Goal: Task Accomplishment & Management: Use online tool/utility

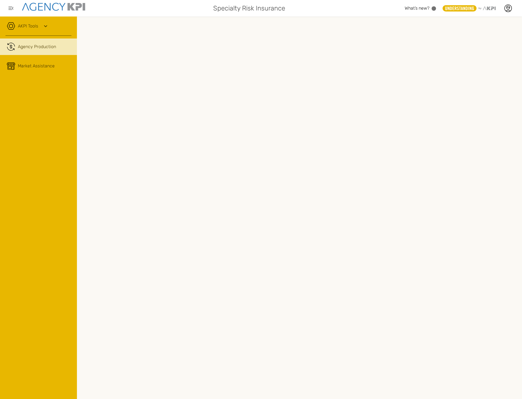
click at [41, 29] on div "AKPI Tools" at bounding box center [38, 29] width 66 height 14
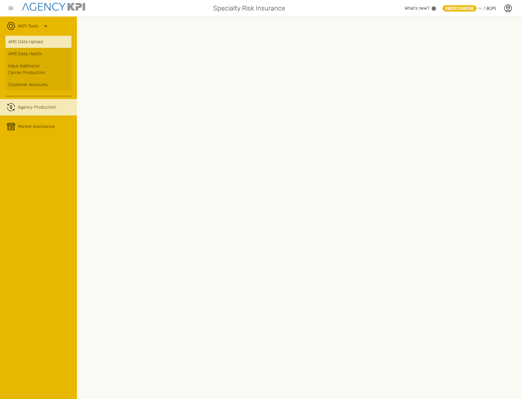
click at [40, 45] on link "AMS Data Upload" at bounding box center [38, 42] width 66 height 12
click at [48, 42] on link "AMS Data Upload" at bounding box center [38, 42] width 66 height 12
